Goal: Book appointment/travel/reservation

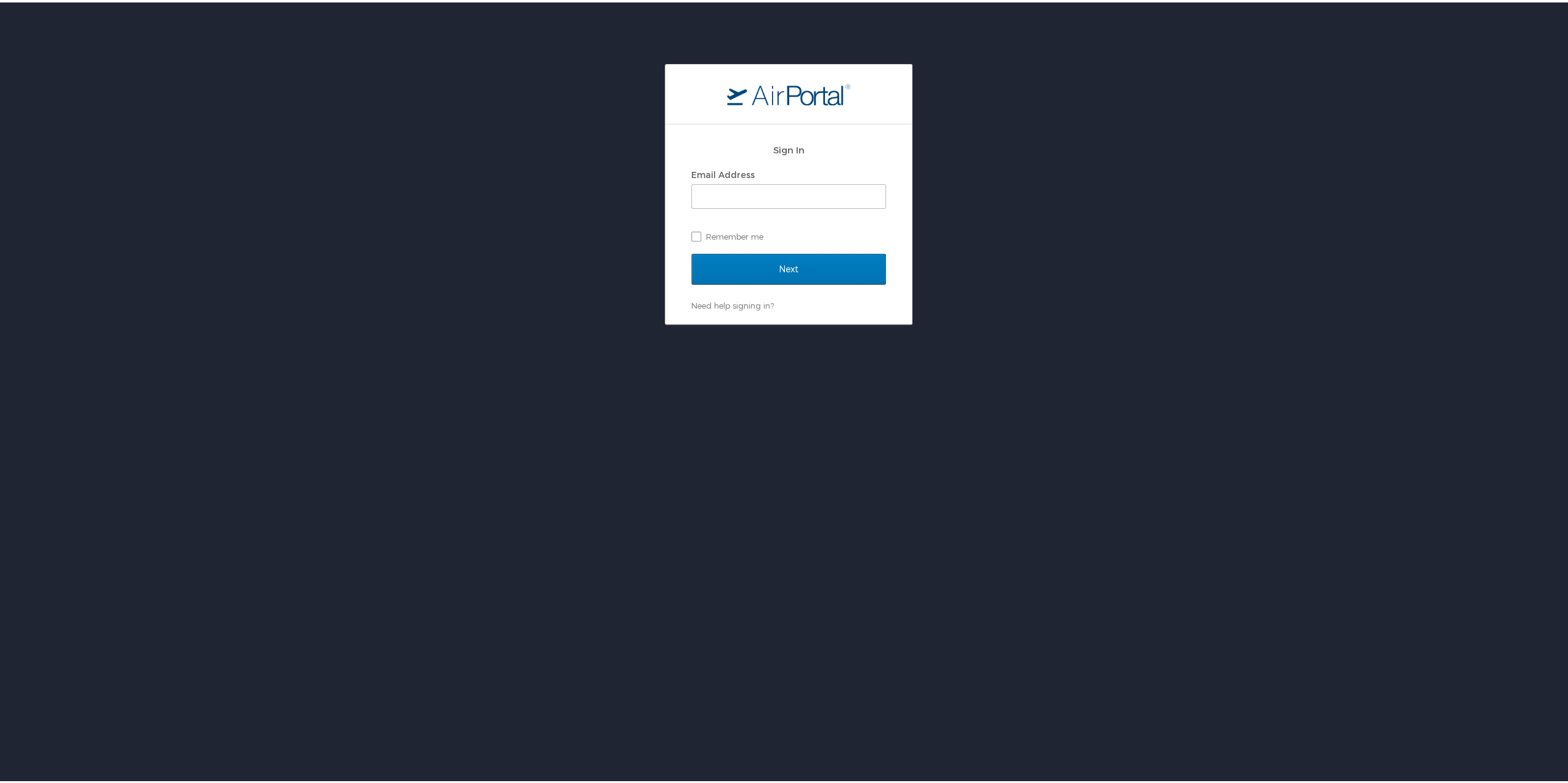
click at [974, 232] on div "Sign In Email Address Remember me Next Need help signing in? Forgot password? H…" at bounding box center [788, 192] width 1577 height 261
click at [833, 195] on input "Email Address" at bounding box center [789, 194] width 194 height 23
type input "kkbains@uw.edu"
click at [782, 263] on input "Next" at bounding box center [789, 267] width 195 height 31
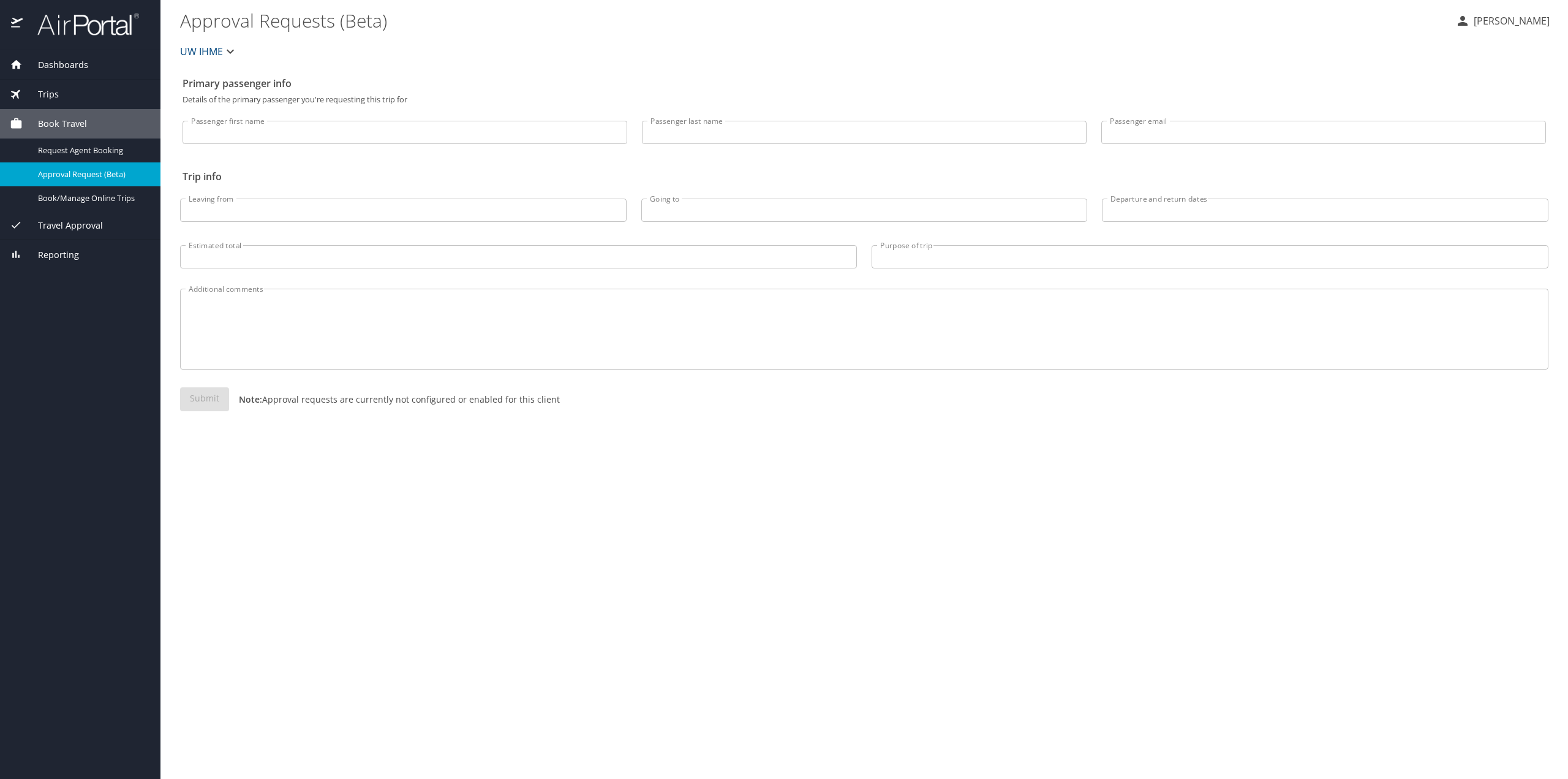
click at [78, 129] on span "Book Travel" at bounding box center [55, 124] width 64 height 13
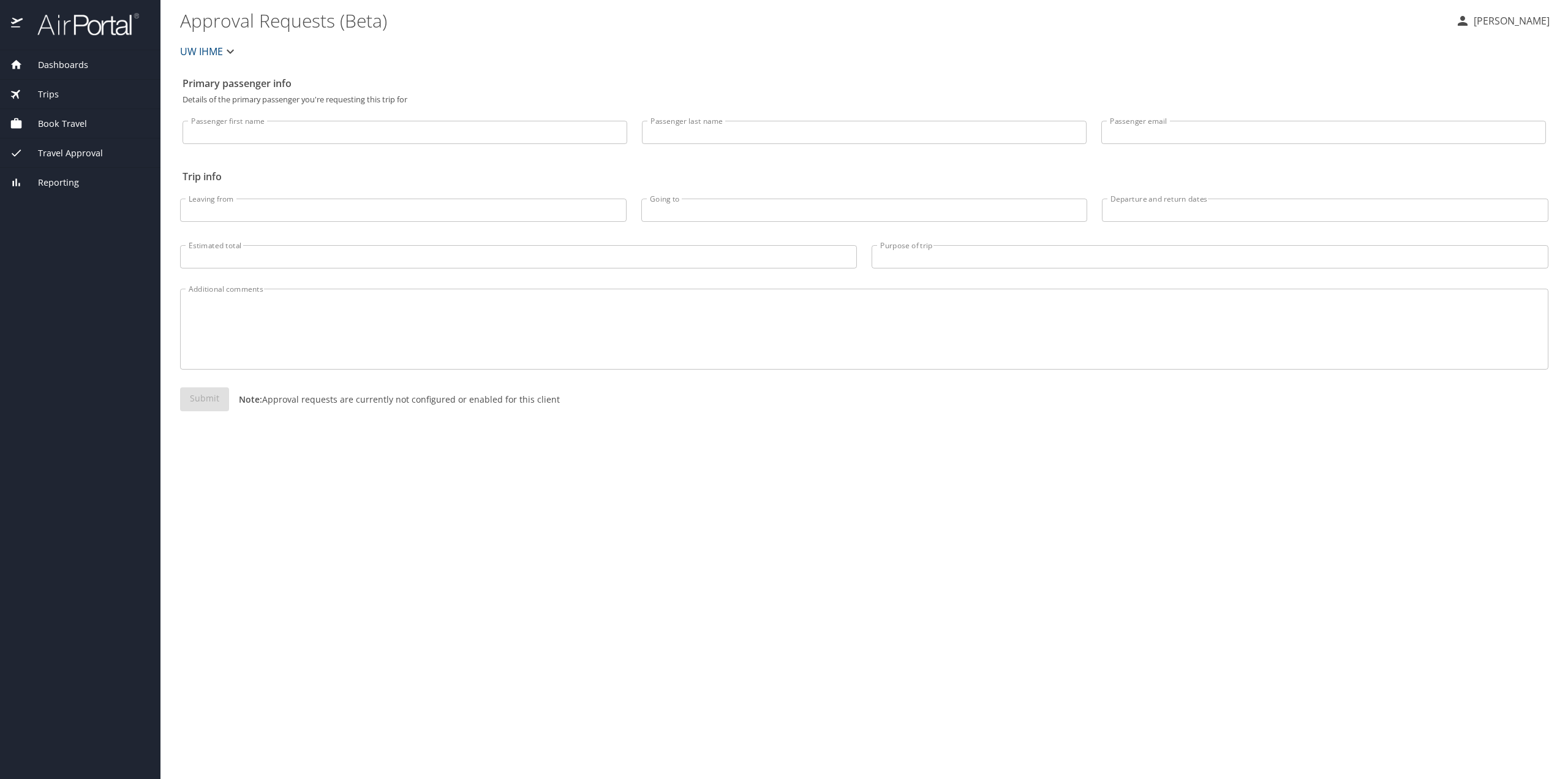
click at [78, 129] on span "Book Travel" at bounding box center [55, 124] width 64 height 13
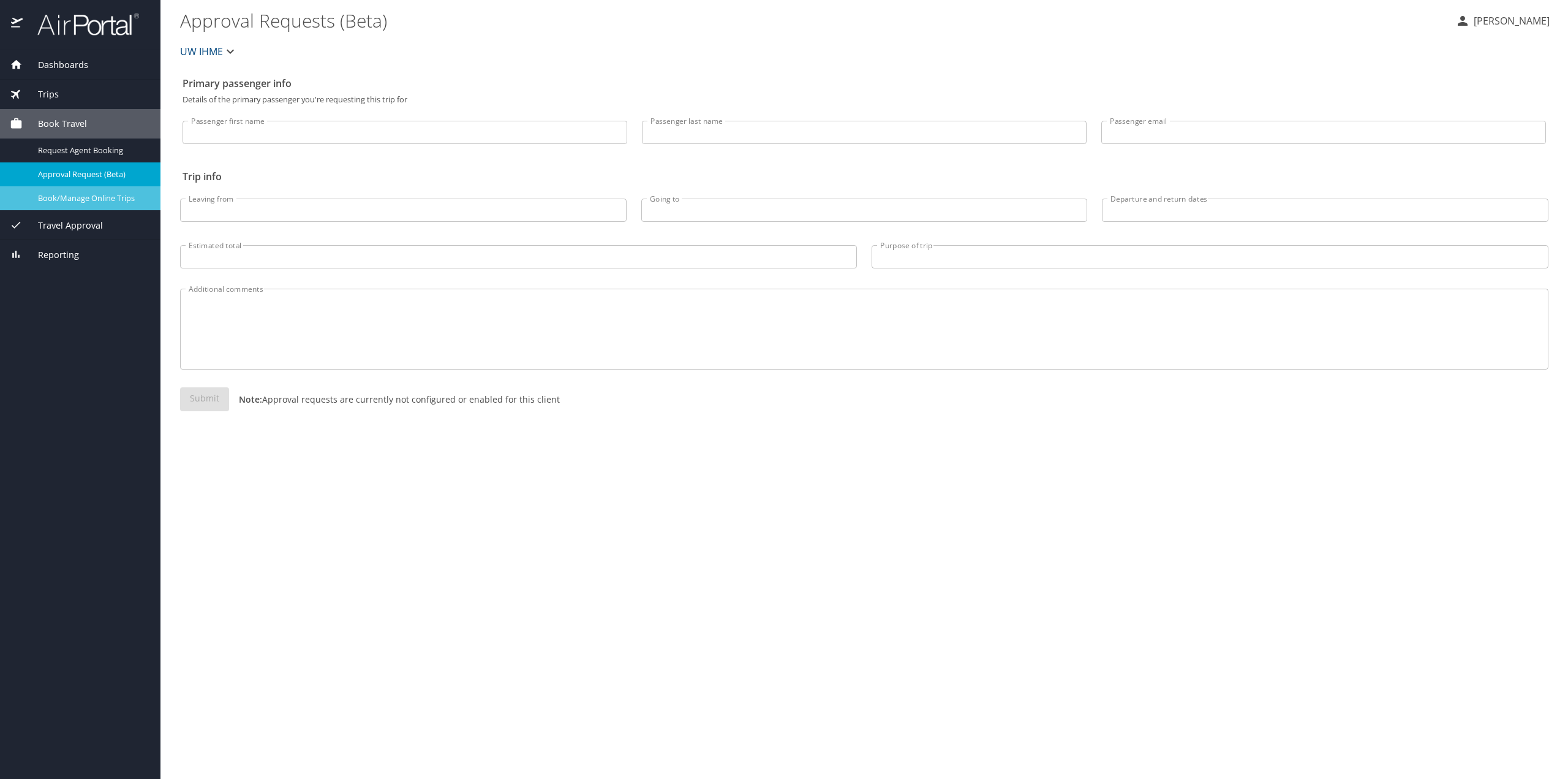
click at [70, 193] on span "Book/Manage Online Trips" at bounding box center [92, 198] width 108 height 12
